Goal: Share content: Share content

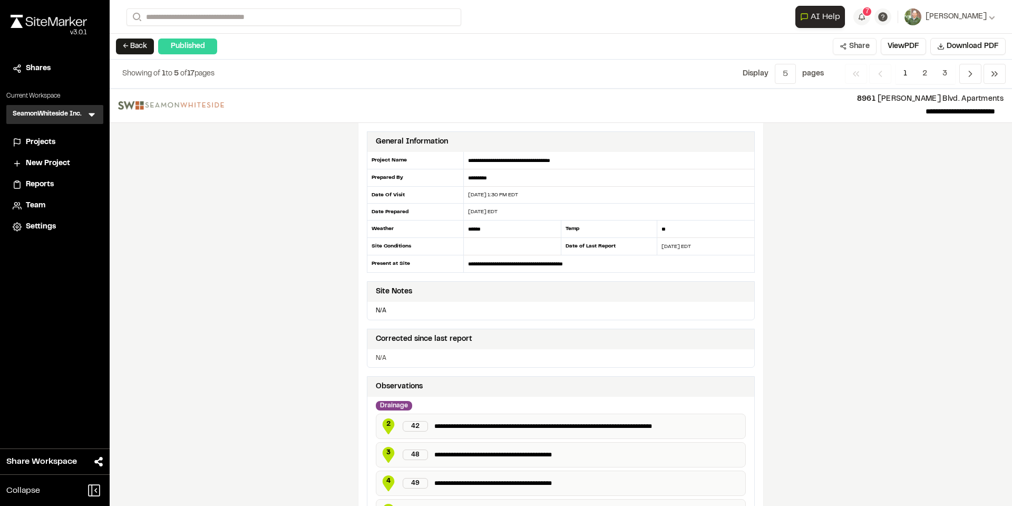
click at [857, 46] on button "Share" at bounding box center [855, 46] width 44 height 17
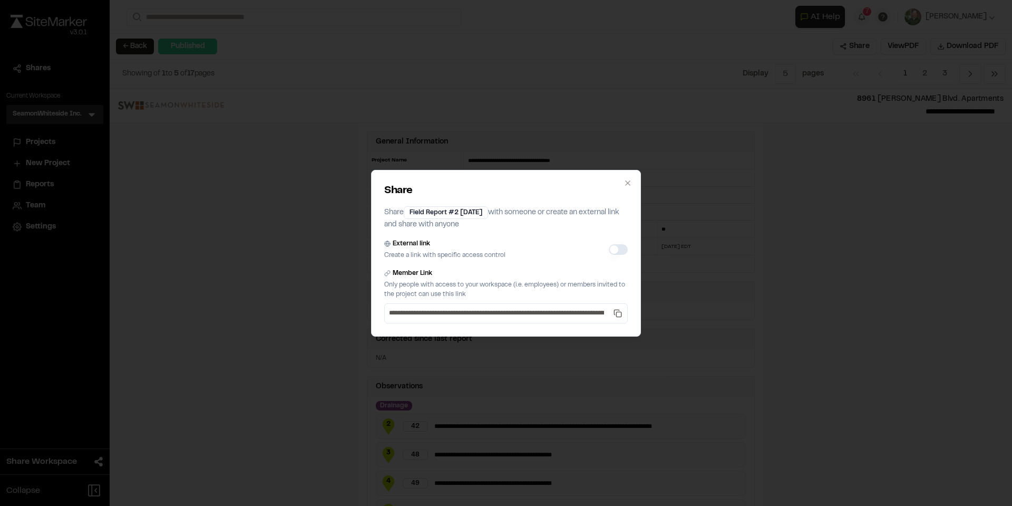
click at [614, 251] on button "External link" at bounding box center [618, 249] width 19 height 11
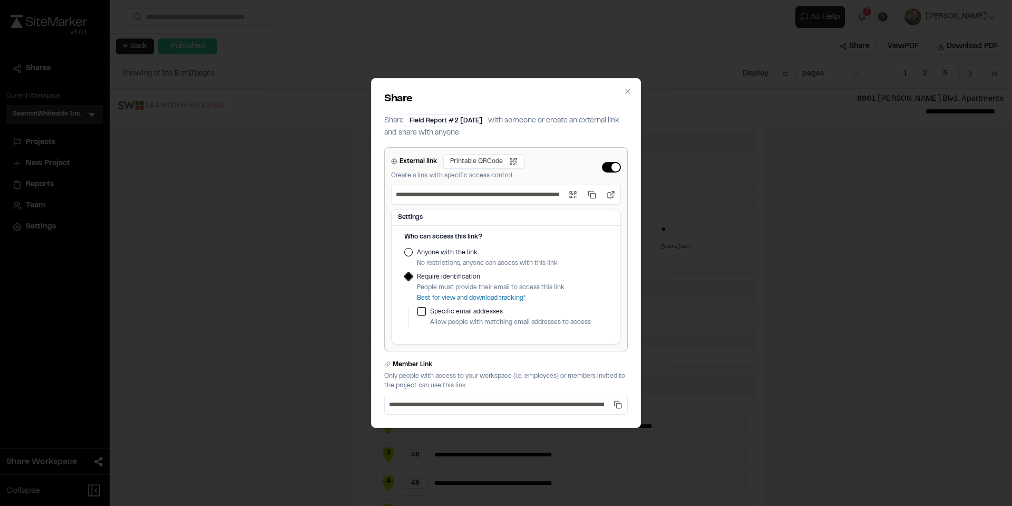
click at [410, 249] on button "Anyone with the link" at bounding box center [408, 252] width 8 height 8
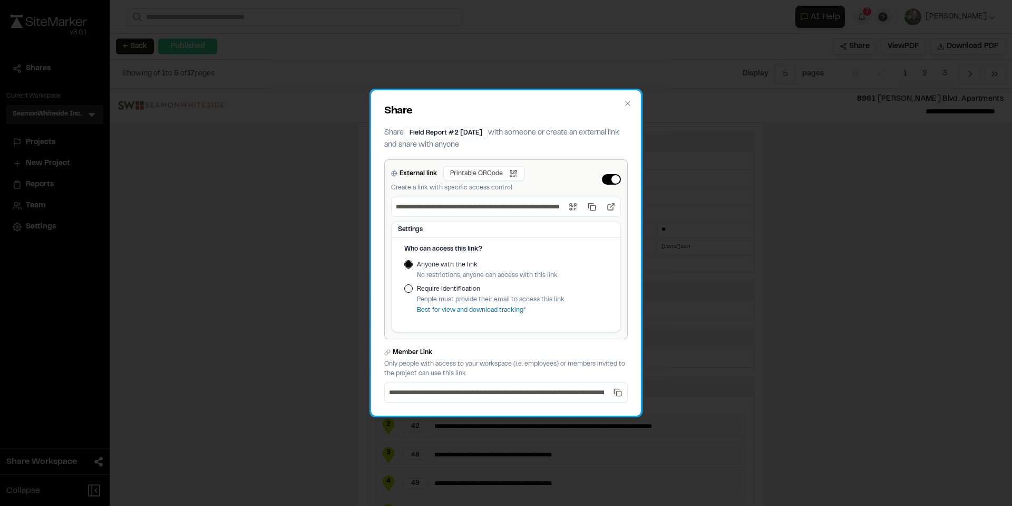
drag, startPoint x: 590, startPoint y: 207, endPoint x: 573, endPoint y: 240, distance: 37.2
click at [573, 240] on div "Settings Who can access this link? Anyone with the link No restrictions, anyone…" at bounding box center [506, 276] width 230 height 111
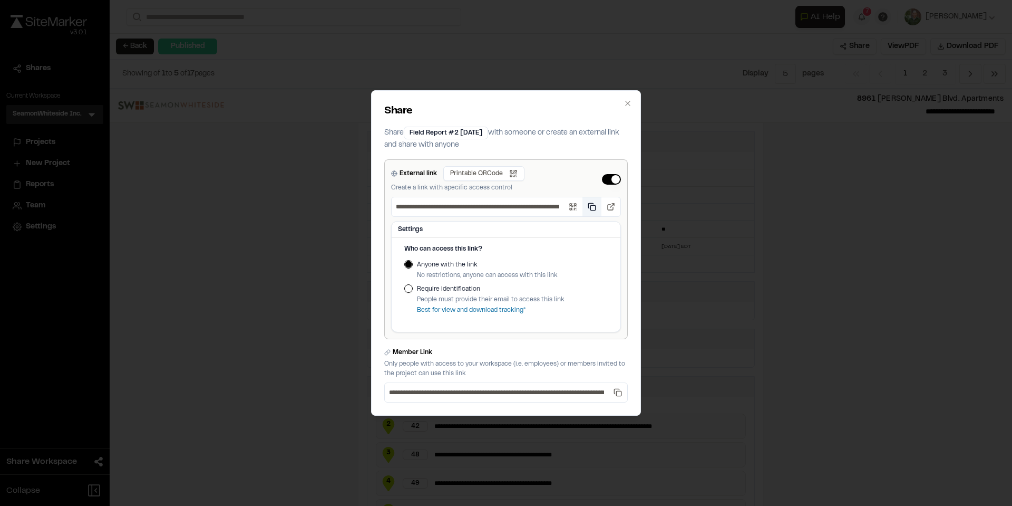
click at [593, 204] on button "Copy public link" at bounding box center [591, 206] width 19 height 19
click at [625, 100] on icon "button" at bounding box center [628, 103] width 8 height 8
